Goal: Information Seeking & Learning: Learn about a topic

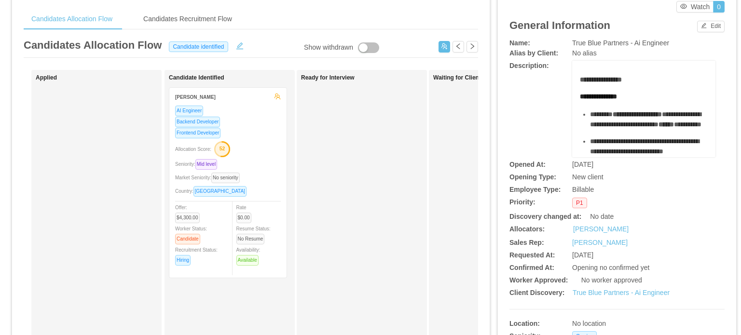
scroll to position [34, 0]
click at [258, 144] on div "Allocation Score: 52" at bounding box center [228, 147] width 106 height 15
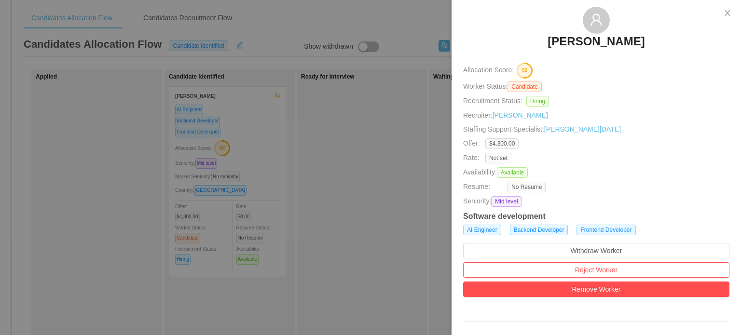
scroll to position [0, 0]
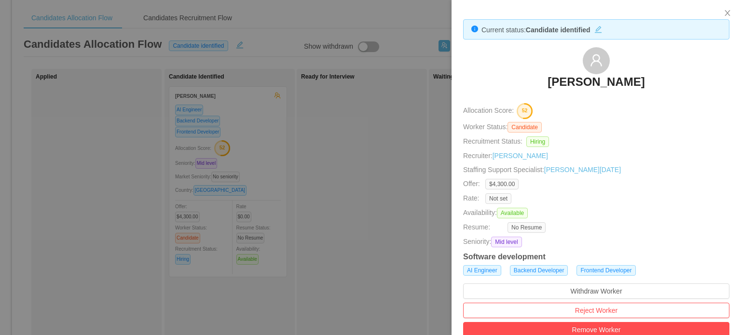
click at [613, 88] on h3 "[PERSON_NAME]" at bounding box center [596, 81] width 97 height 15
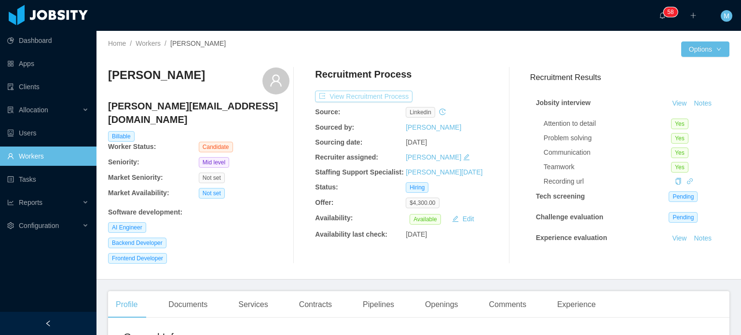
click at [375, 95] on button "View Recruitment Process" at bounding box center [364, 97] width 98 height 12
click at [678, 174] on div "Attention to detail Yes Problem solving Yes Communication Yes Teamwork Yes Reco…" at bounding box center [634, 151] width 180 height 72
click at [687, 178] on link at bounding box center [690, 182] width 7 height 8
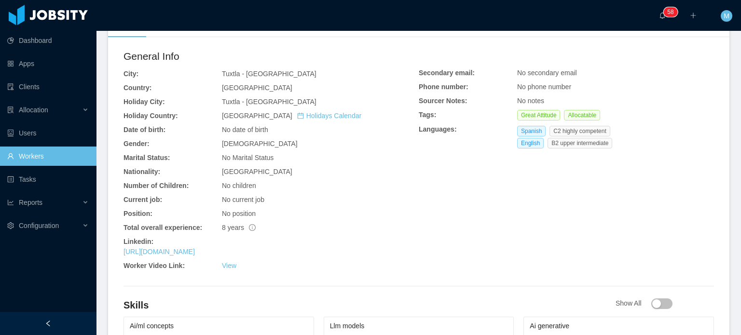
scroll to position [386, 0]
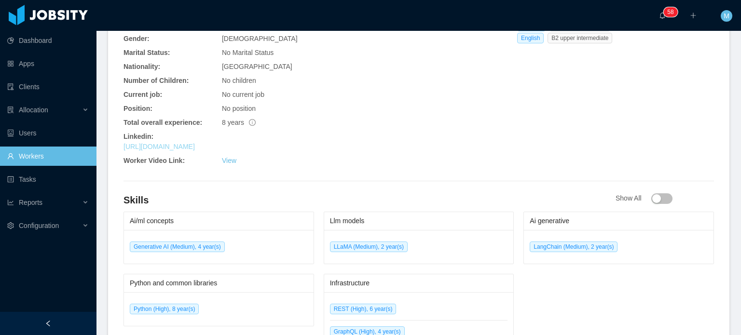
click at [195, 143] on link "https://www.linkedin.com/in/jorgeaninocabal" at bounding box center [159, 147] width 71 height 8
